Goal: Find specific page/section: Find specific page/section

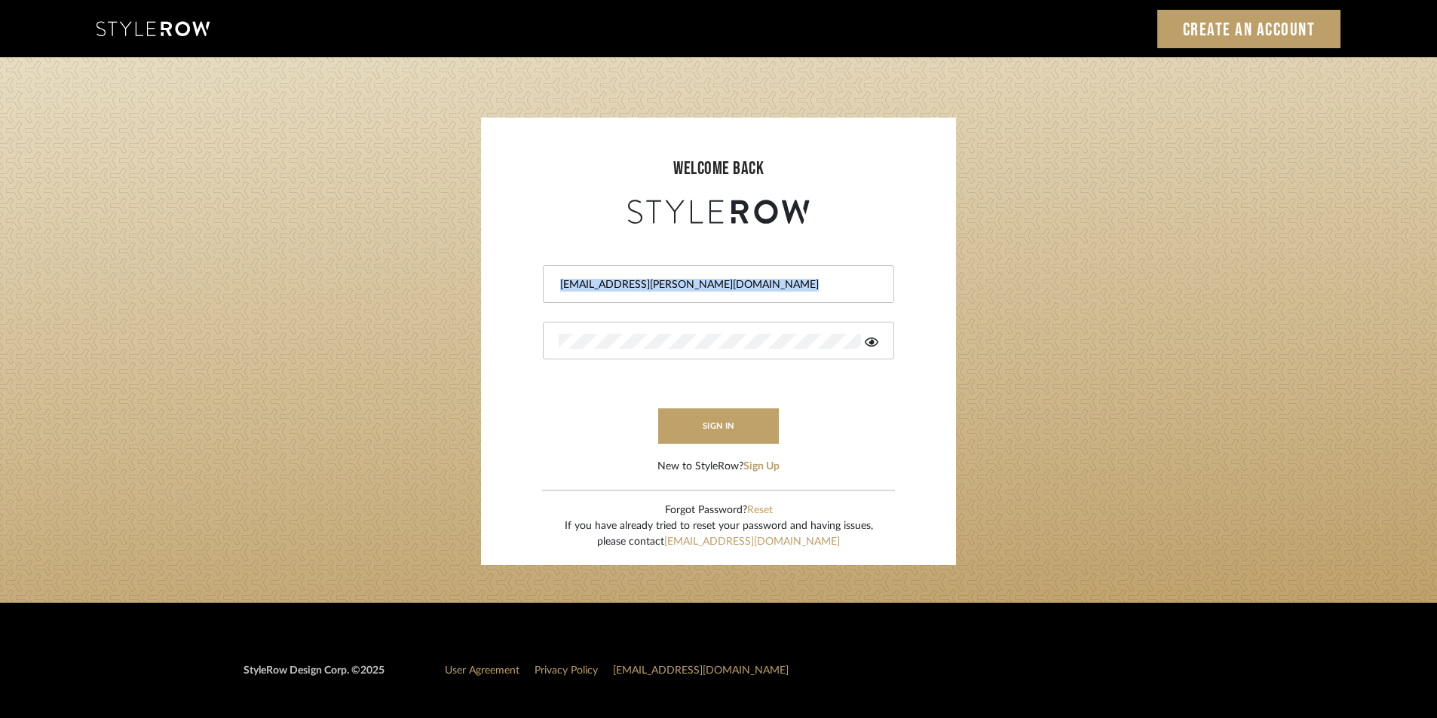
click at [725, 268] on div "[EMAIL_ADDRESS][PERSON_NAME][DOMAIN_NAME]" at bounding box center [718, 284] width 351 height 38
drag, startPoint x: 722, startPoint y: 293, endPoint x: 368, endPoint y: 250, distance: 356.2
click at [368, 250] on login-page "welcome back [EMAIL_ADDRESS][PERSON_NAME][DOMAIN_NAME] sign in New to StyleRow?…" at bounding box center [718, 330] width 1437 height 546
click at [752, 281] on input "[EMAIL_ADDRESS][PERSON_NAME][DOMAIN_NAME]" at bounding box center [717, 284] width 316 height 15
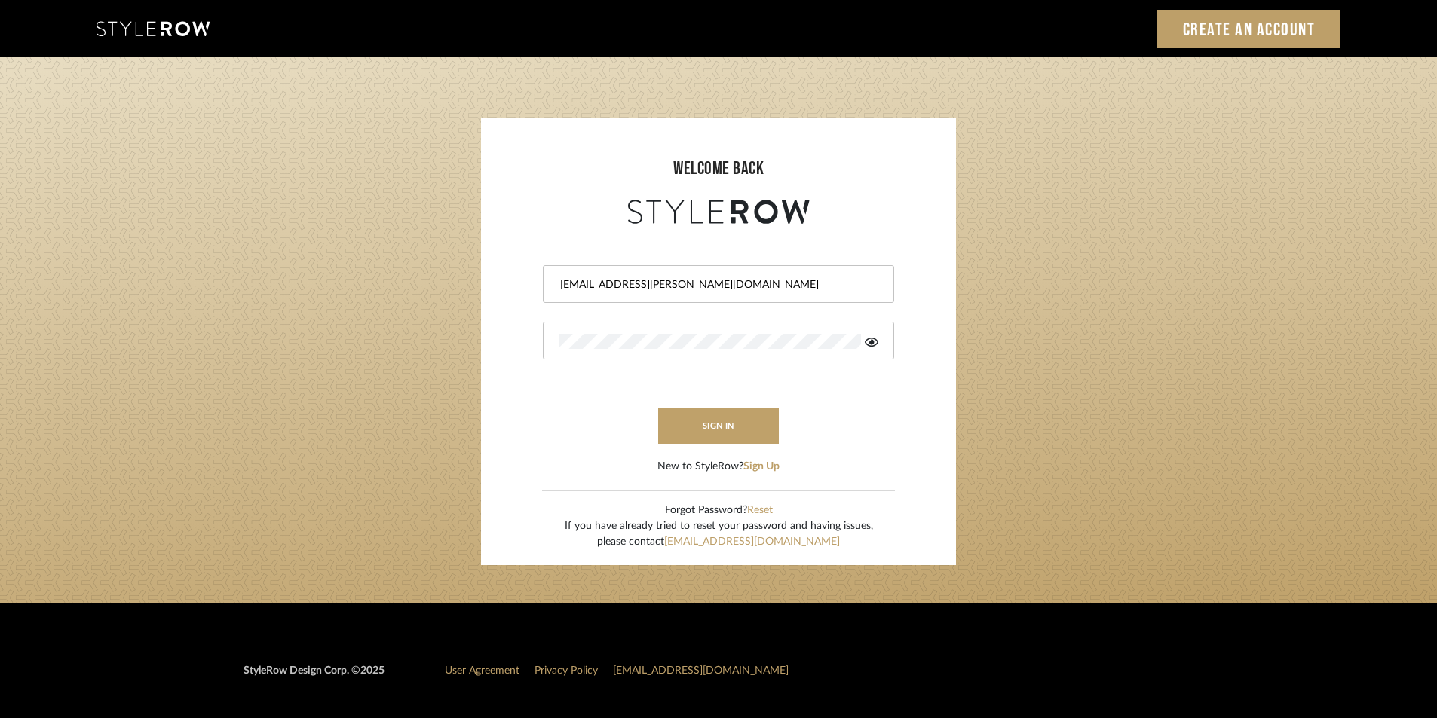
drag, startPoint x: 752, startPoint y: 281, endPoint x: 290, endPoint y: 229, distance: 465.8
click at [290, 229] on login-page "welcome back [EMAIL_ADDRESS][PERSON_NAME][DOMAIN_NAME] sign in New to StyleRow?…" at bounding box center [718, 330] width 1437 height 546
paste input "tylerowprojects1"
type input "[EMAIL_ADDRESS][PERSON_NAME][DOMAIN_NAME]"
click at [519, 336] on form "[EMAIL_ADDRESS][PERSON_NAME][DOMAIN_NAME] sign in New to StyleRow? Sign Up" at bounding box center [718, 351] width 445 height 247
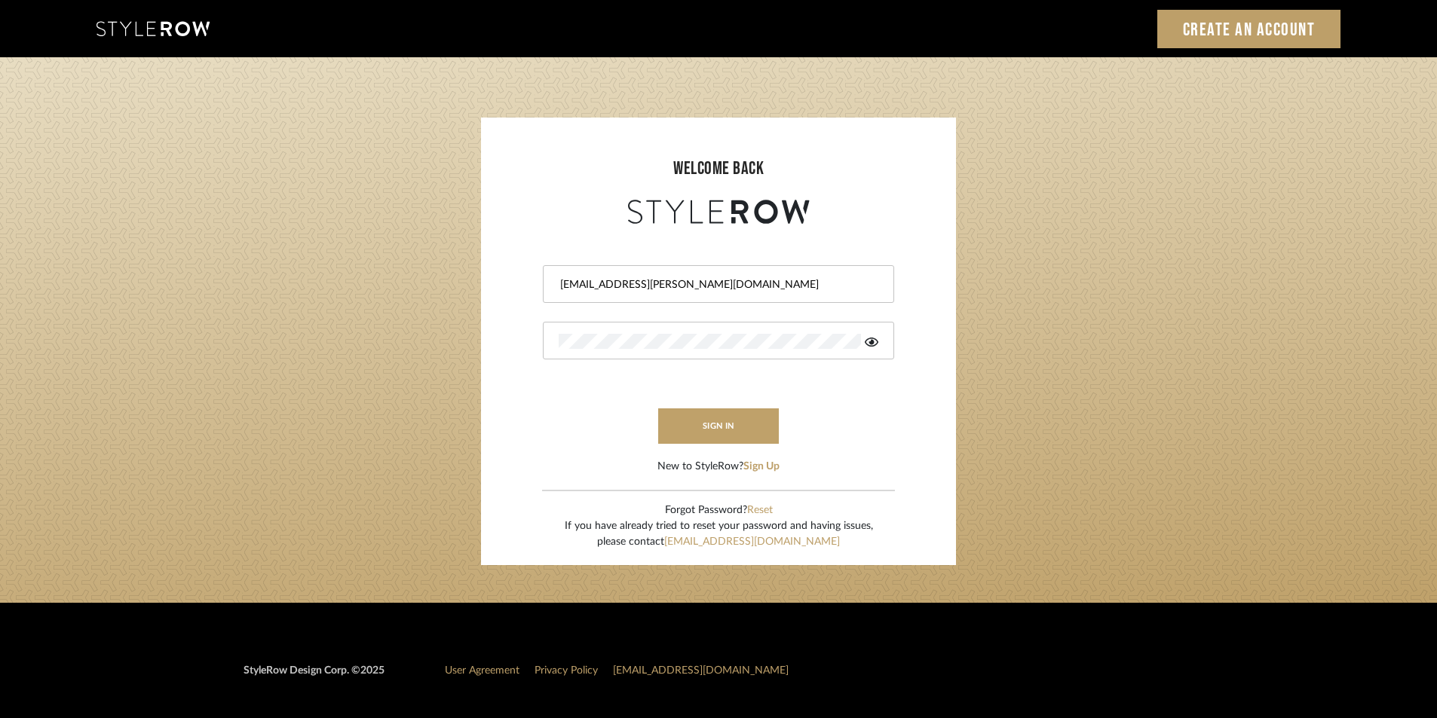
drag, startPoint x: 1089, startPoint y: 464, endPoint x: 716, endPoint y: 448, distance: 372.8
click at [1088, 463] on login-page "welcome back [EMAIL_ADDRESS][PERSON_NAME][DOMAIN_NAME] sign in New to StyleRow?…" at bounding box center [718, 330] width 1437 height 546
click at [709, 438] on button "sign in" at bounding box center [718, 426] width 121 height 35
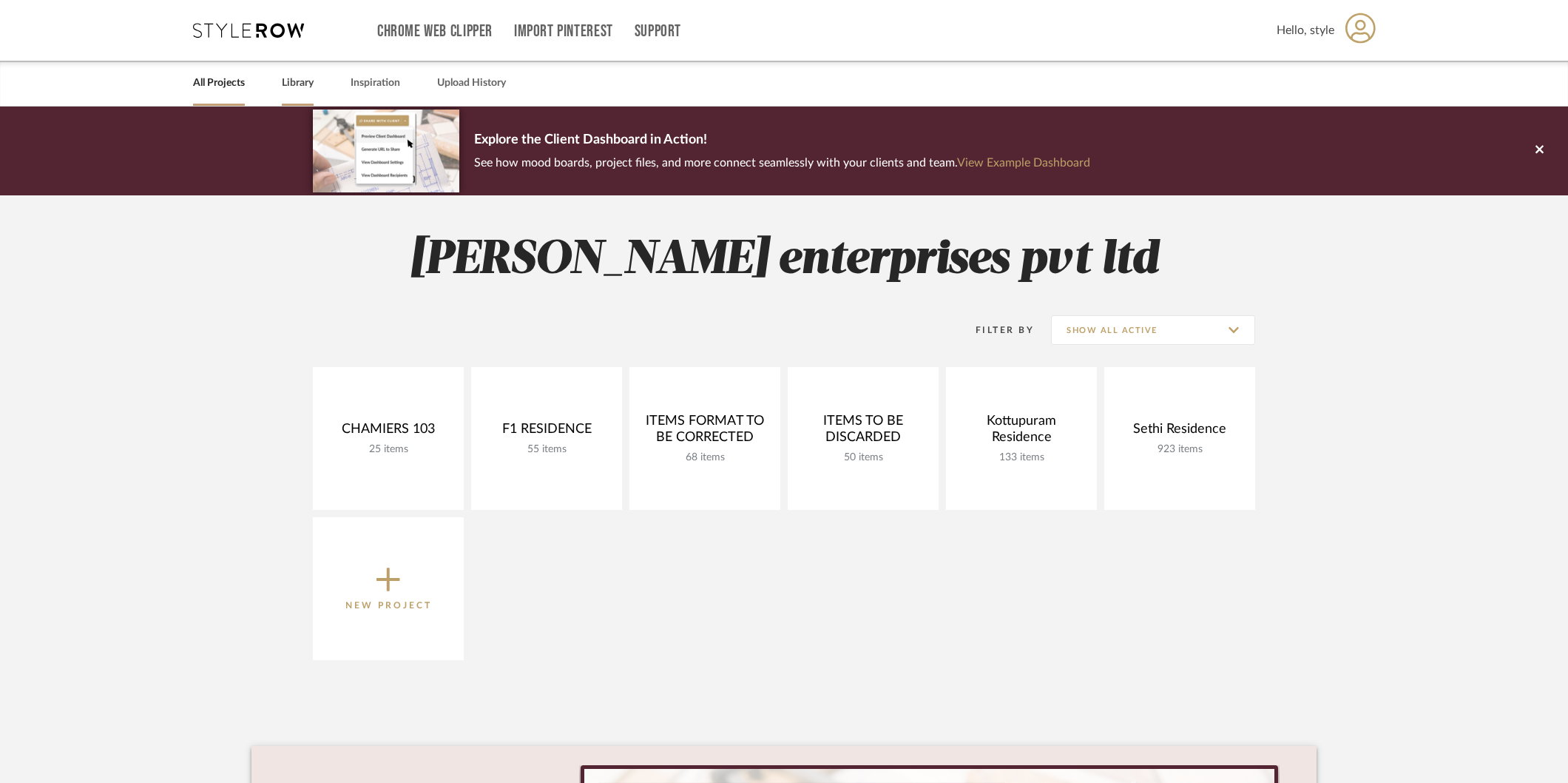
drag, startPoint x: 288, startPoint y: 82, endPoint x: 299, endPoint y: 86, distance: 11.7
click at [289, 82] on link "Library" at bounding box center [297, 83] width 31 height 20
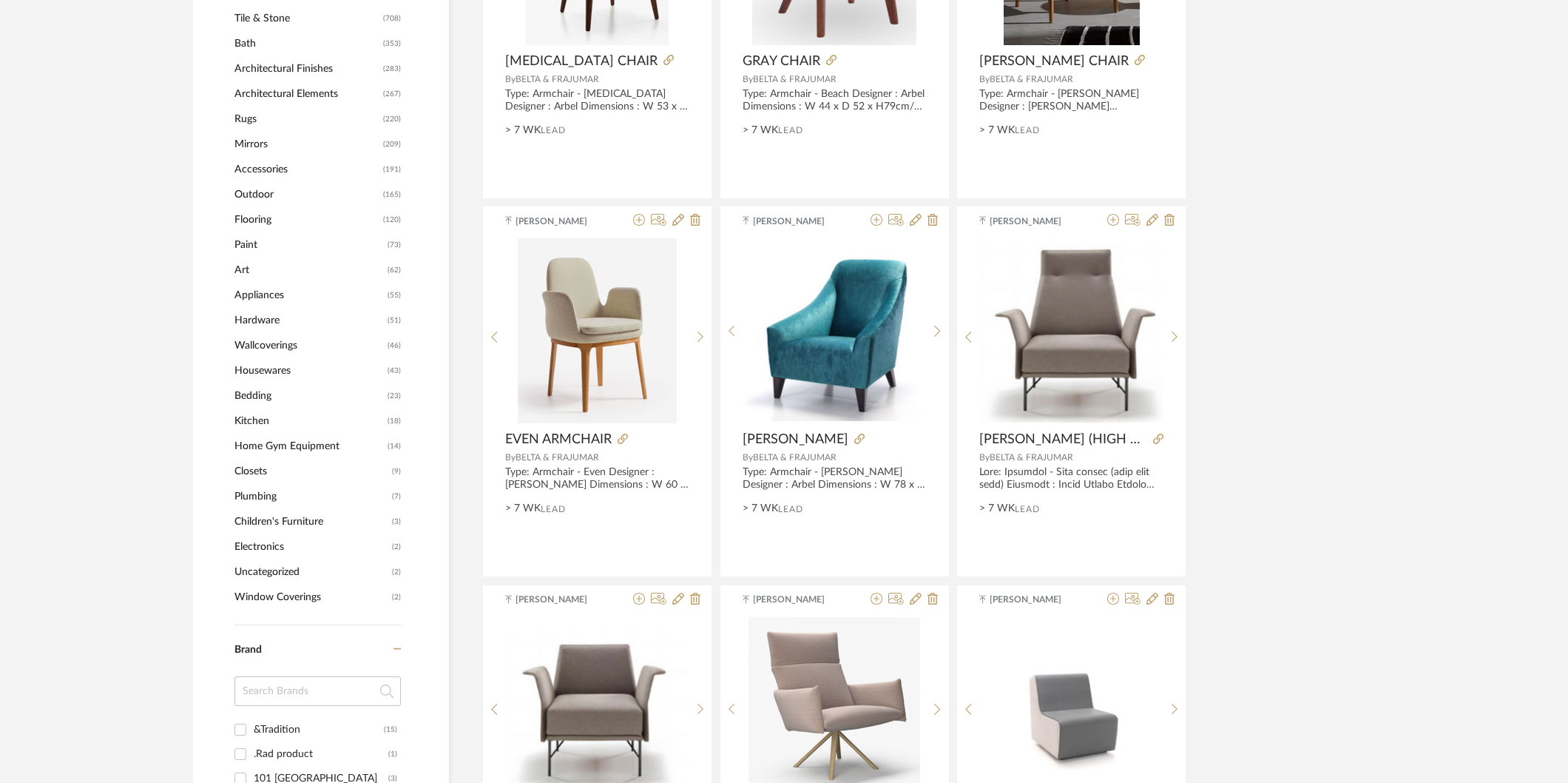
scroll to position [656, 0]
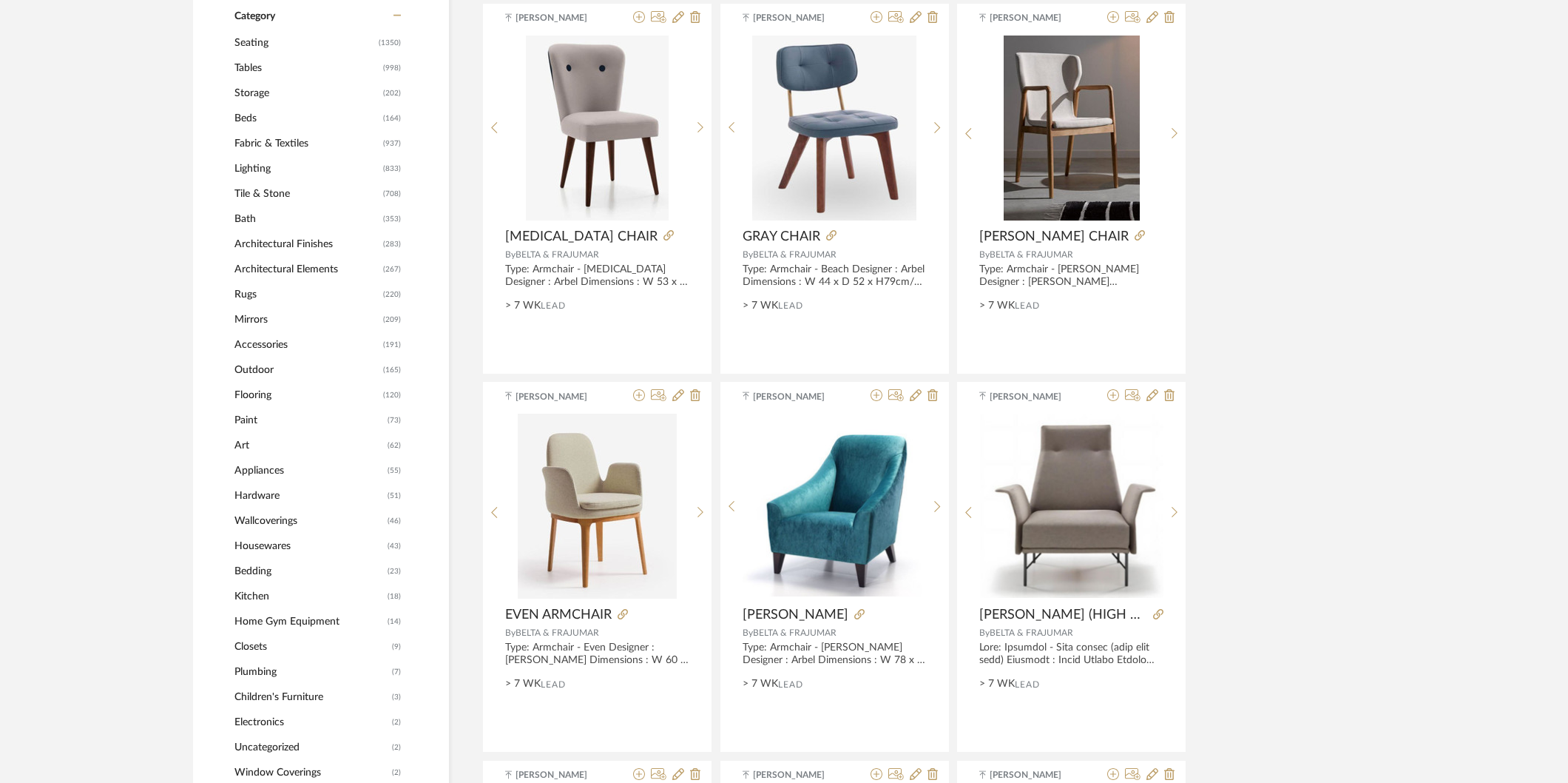
click at [245, 294] on span "Rugs" at bounding box center [307, 294] width 145 height 26
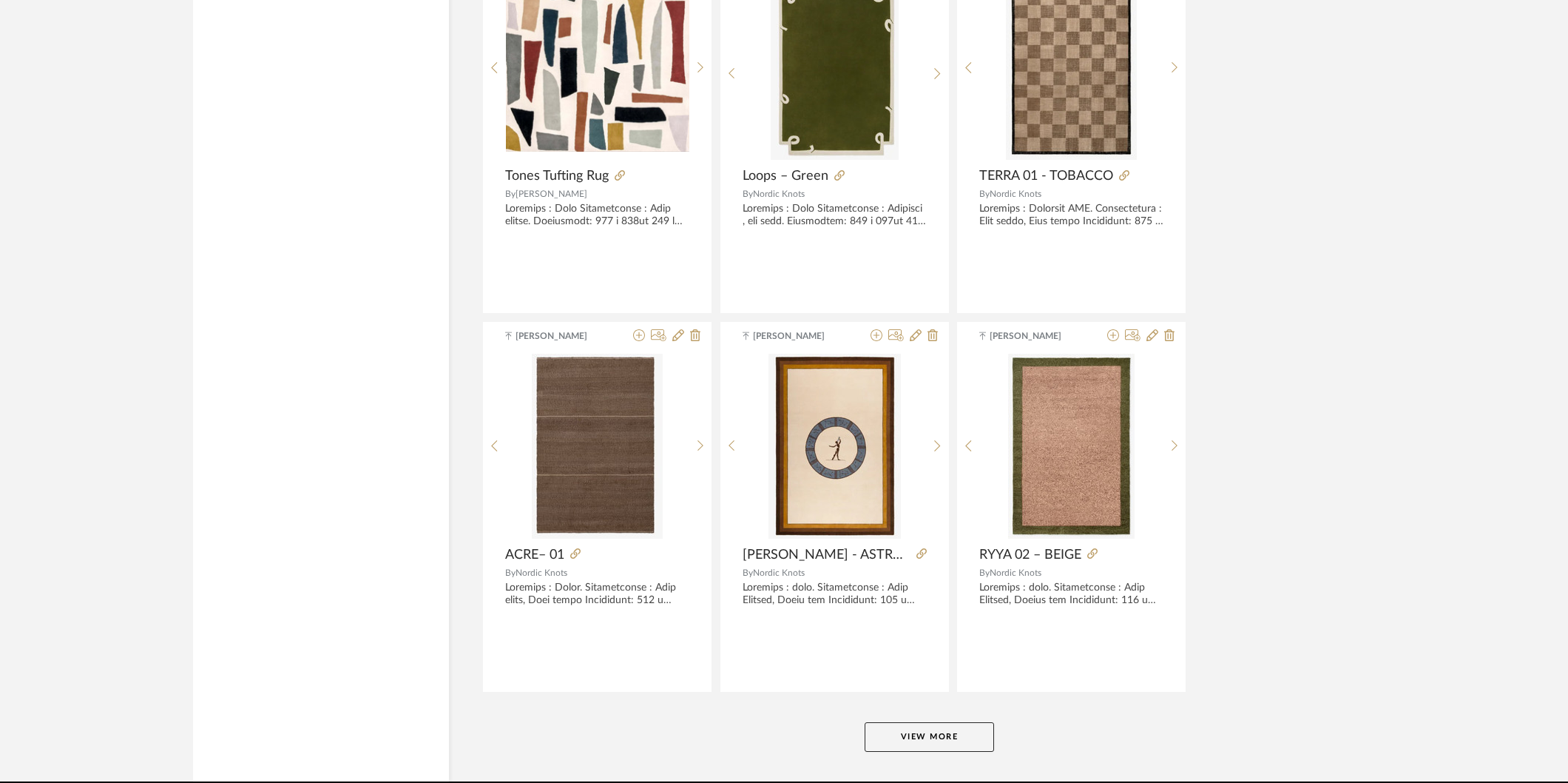
scroll to position [4256, 0]
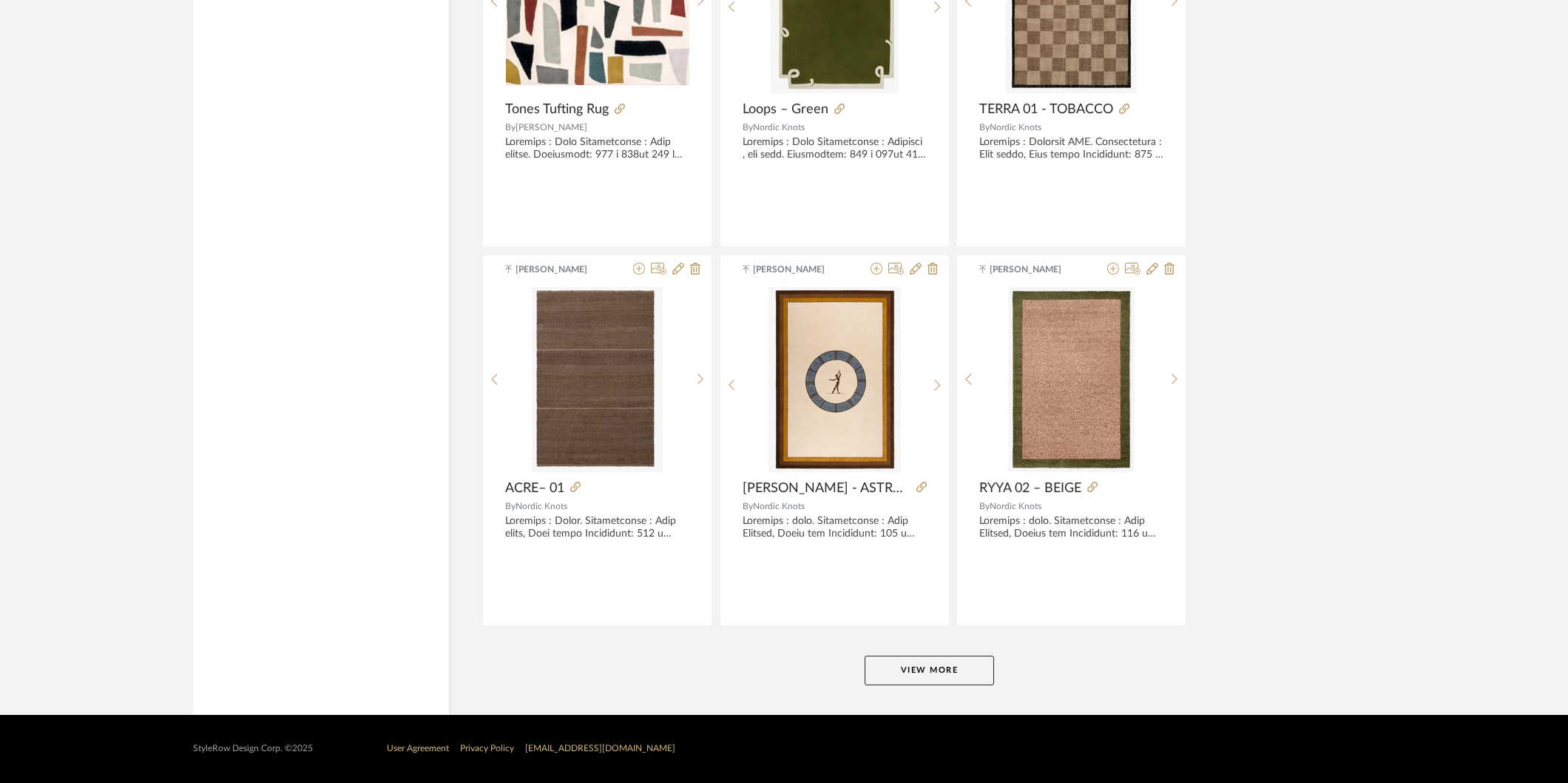
click at [913, 662] on button "View More" at bounding box center [929, 670] width 130 height 29
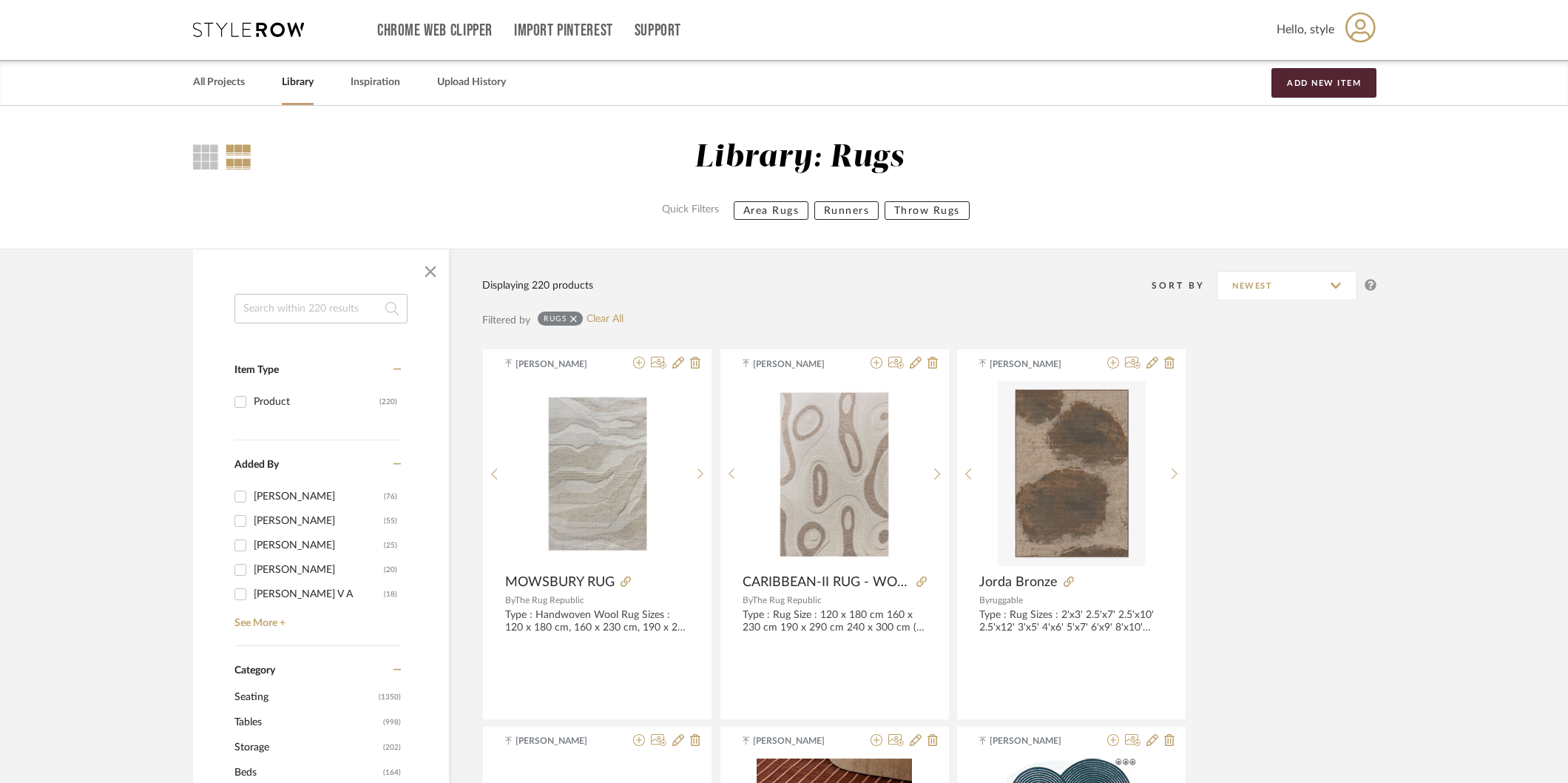
scroll to position [0, 0]
click at [187, 85] on div "All Projects Library Inspiration Upload History Add New Item" at bounding box center [784, 83] width 1227 height 45
click at [209, 79] on link "All Projects" at bounding box center [219, 83] width 52 height 20
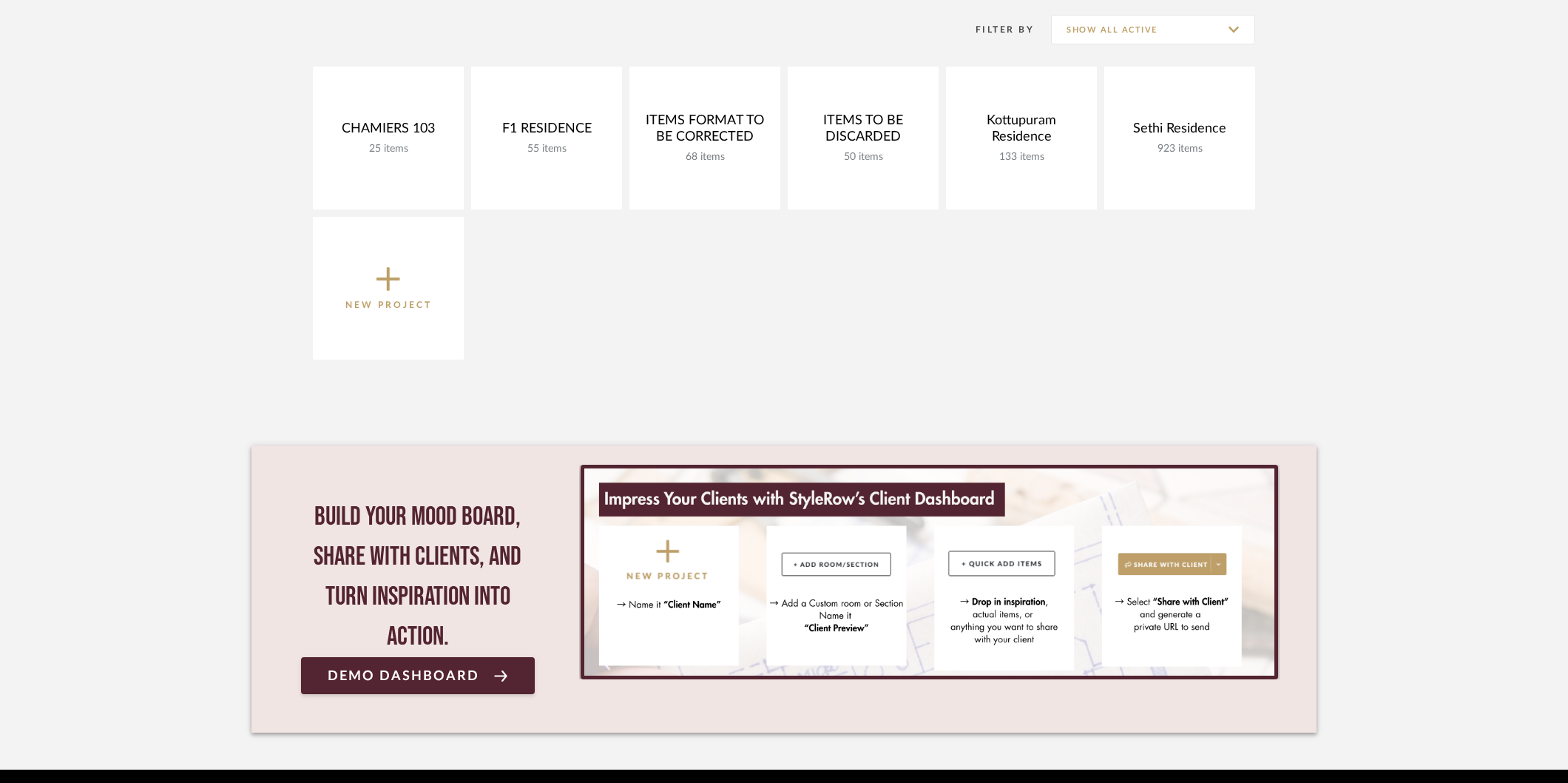
scroll to position [353, 0]
